Goal: Navigation & Orientation: Find specific page/section

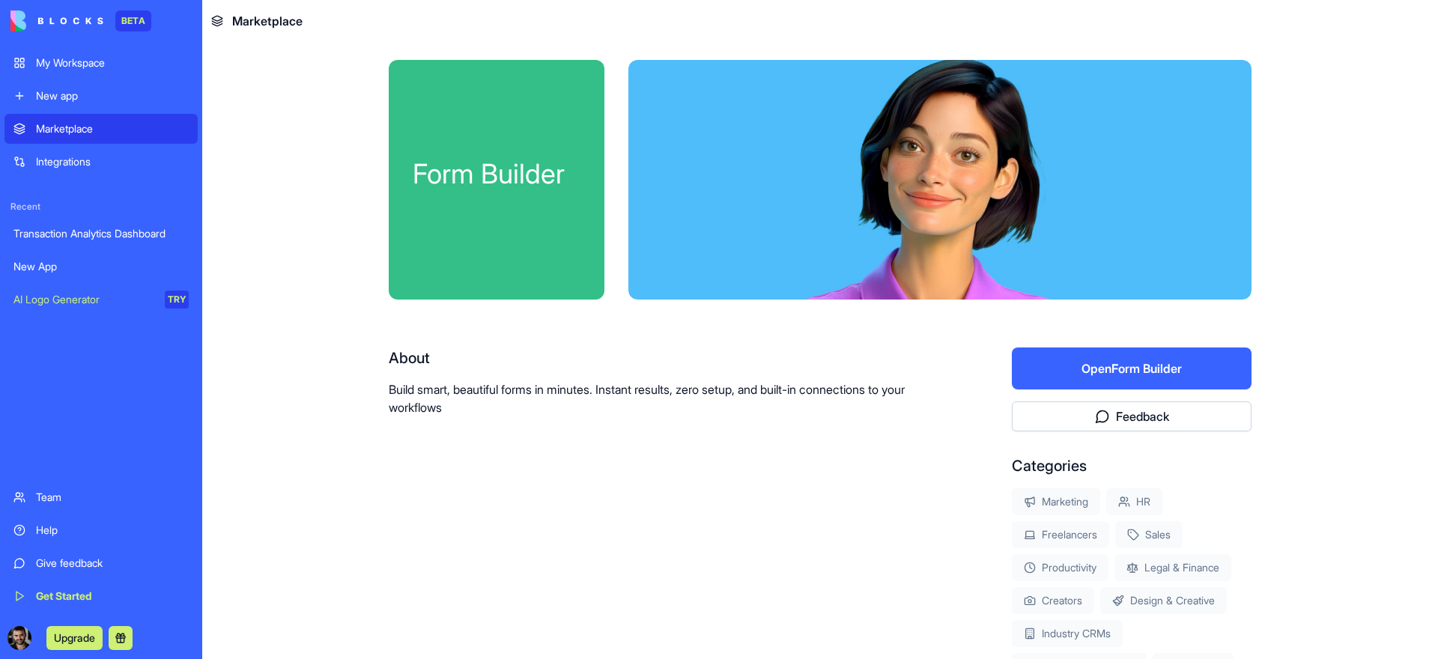
click at [117, 241] on link "Transaction Analytics Dashboard" at bounding box center [100, 234] width 193 height 30
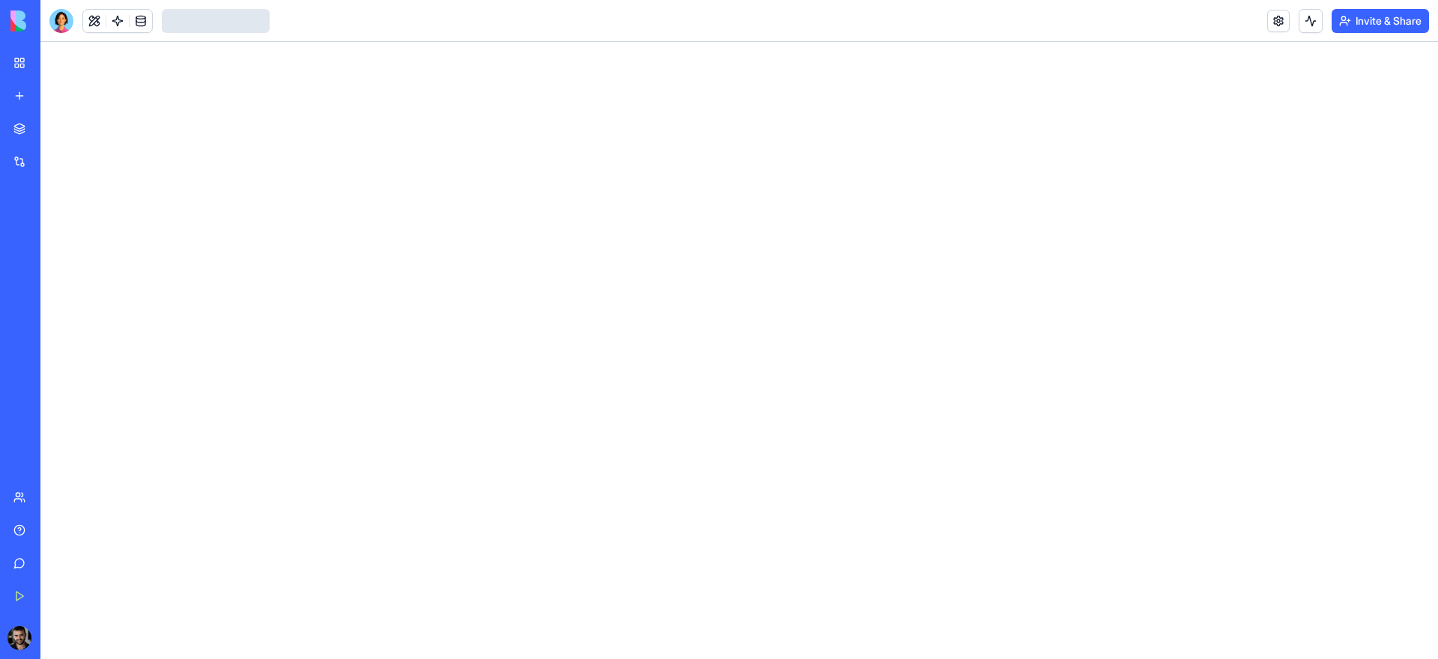
click at [55, 163] on div "Integrations" at bounding box center [45, 161] width 19 height 15
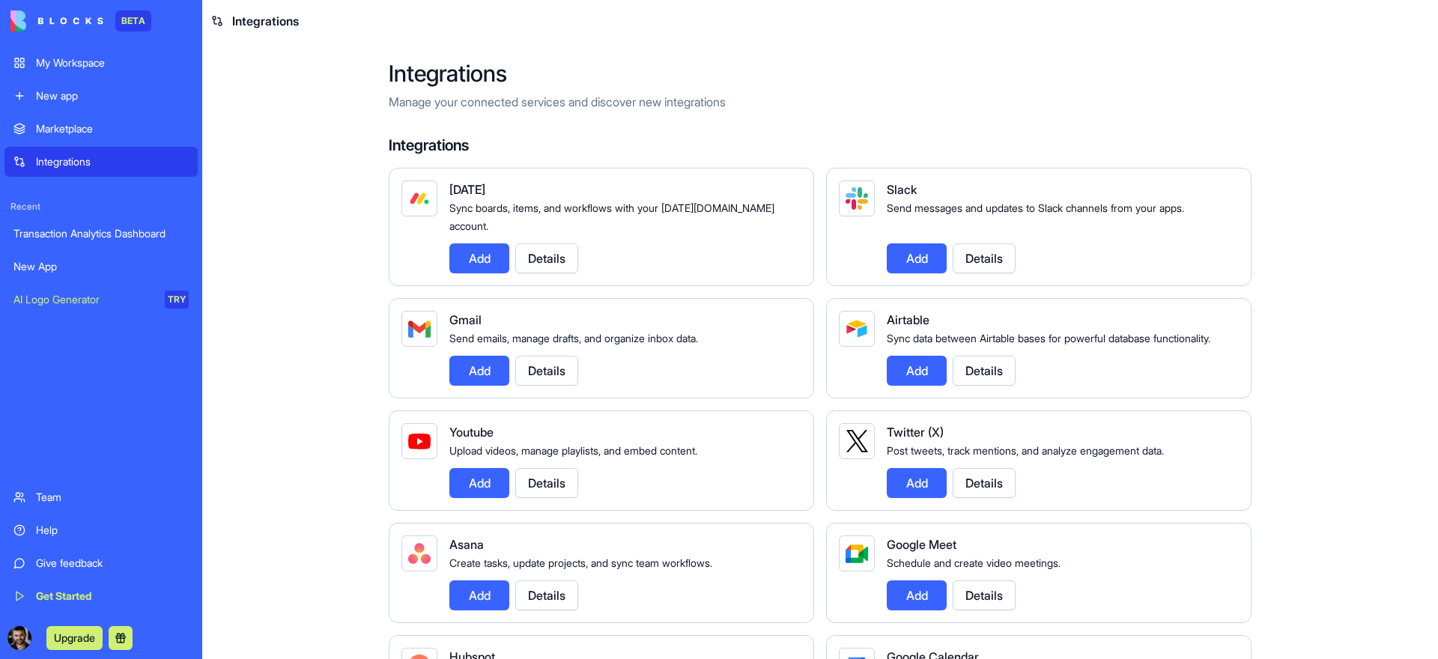
click at [90, 119] on link "Marketplace" at bounding box center [100, 129] width 193 height 30
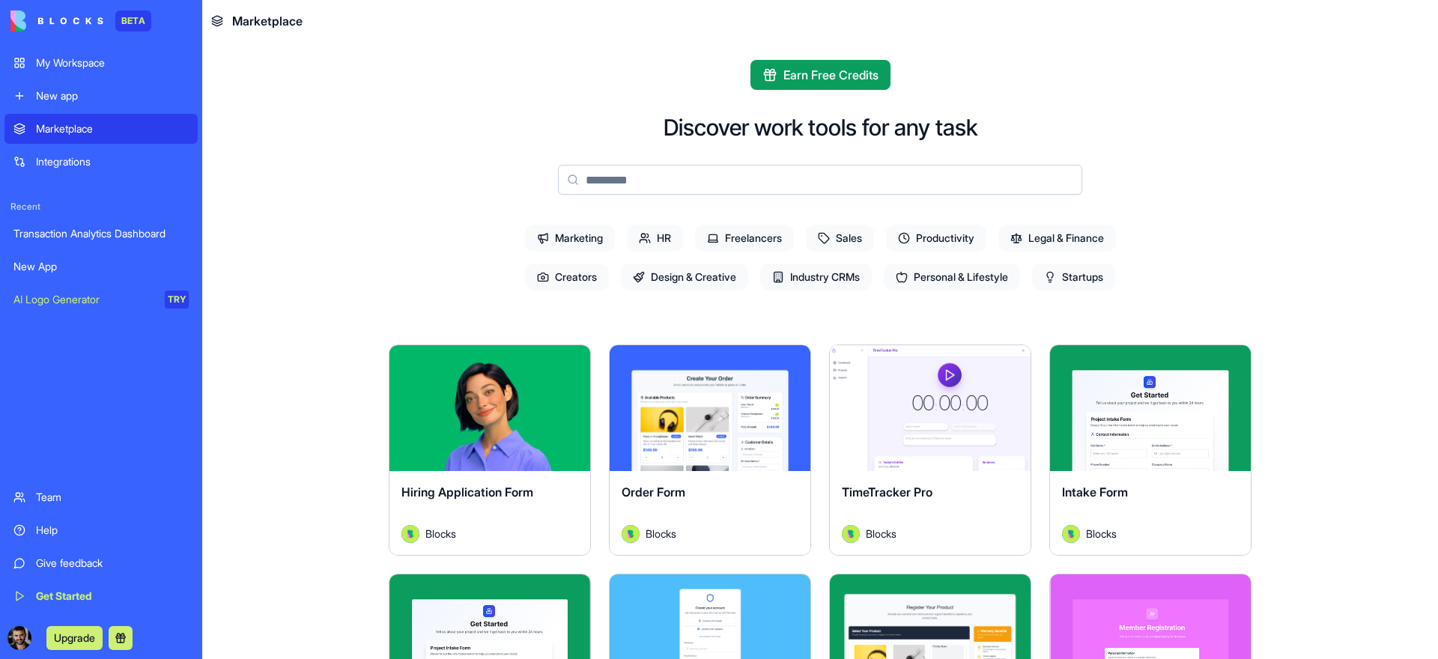
click at [87, 161] on div "Integrations" at bounding box center [112, 161] width 153 height 15
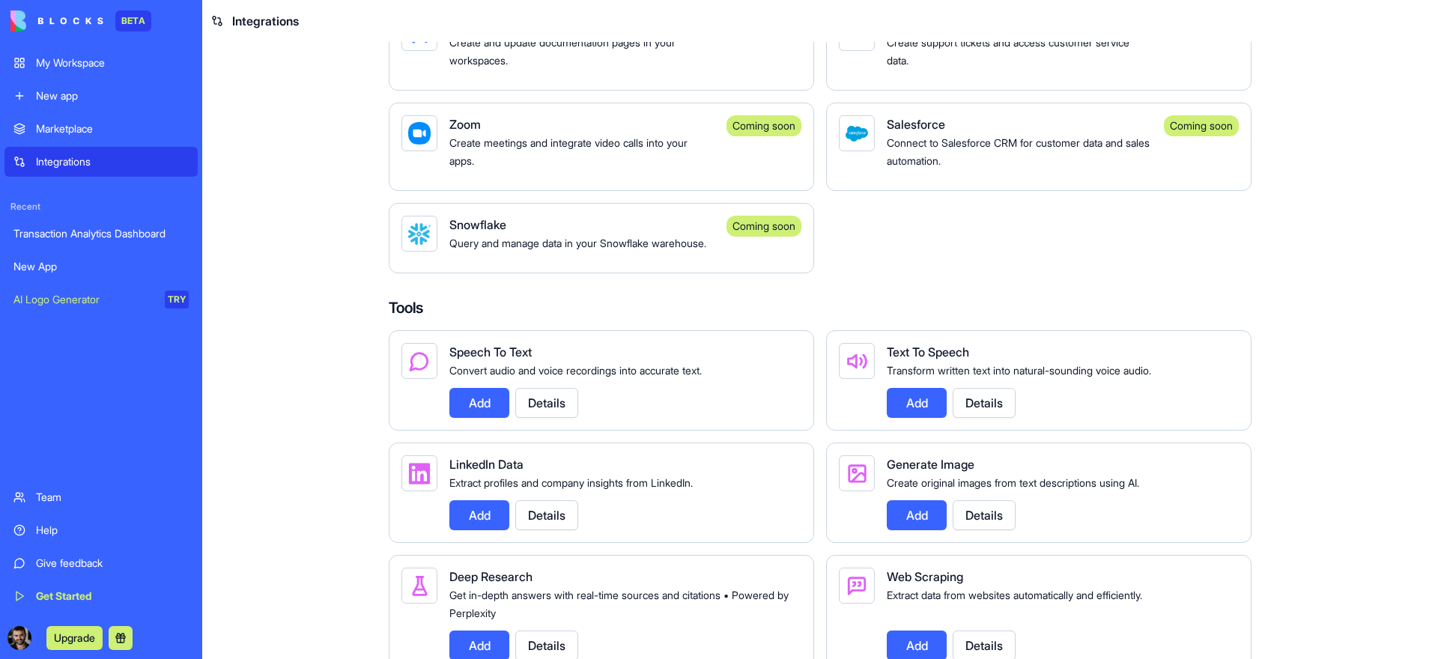
scroll to position [812, 0]
